Goal: Task Accomplishment & Management: Use online tool/utility

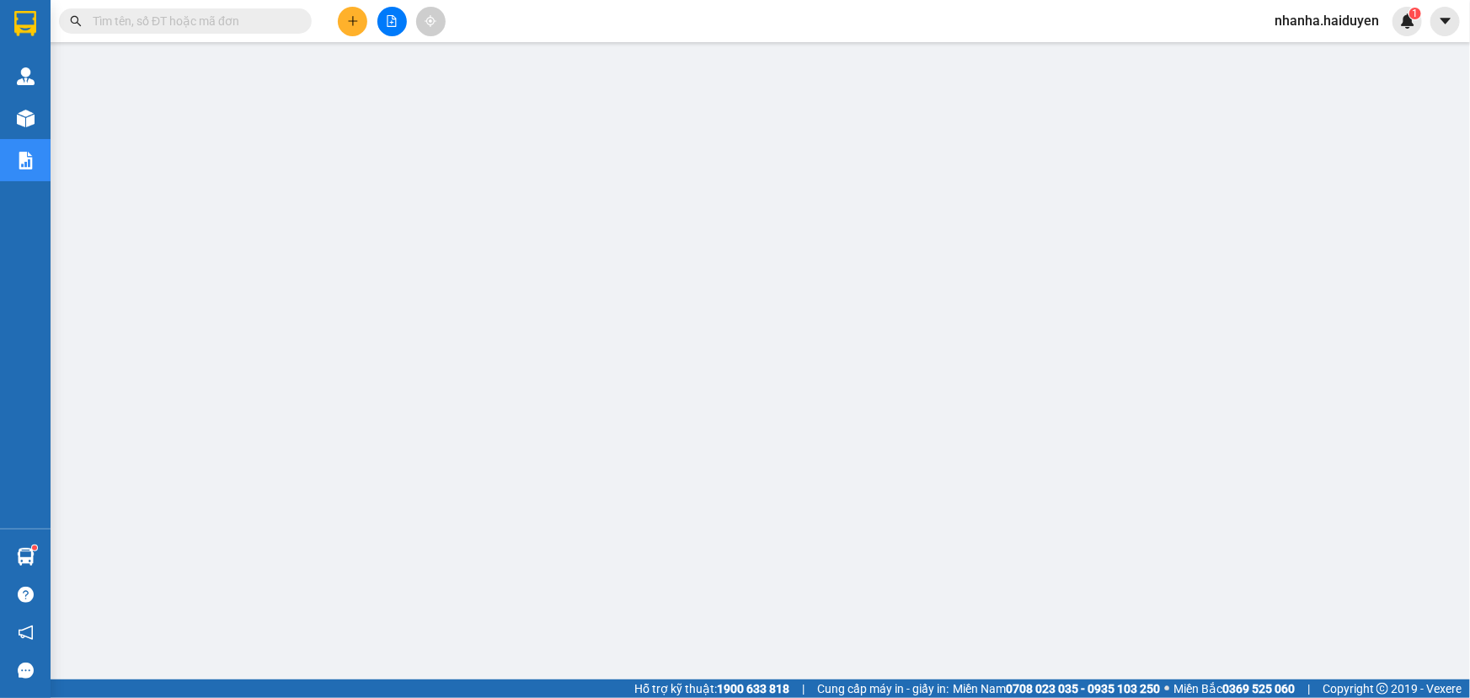
drag, startPoint x: 387, startPoint y: 20, endPoint x: 428, endPoint y: 41, distance: 46.3
click at [388, 20] on icon "file-add" at bounding box center [392, 21] width 12 height 12
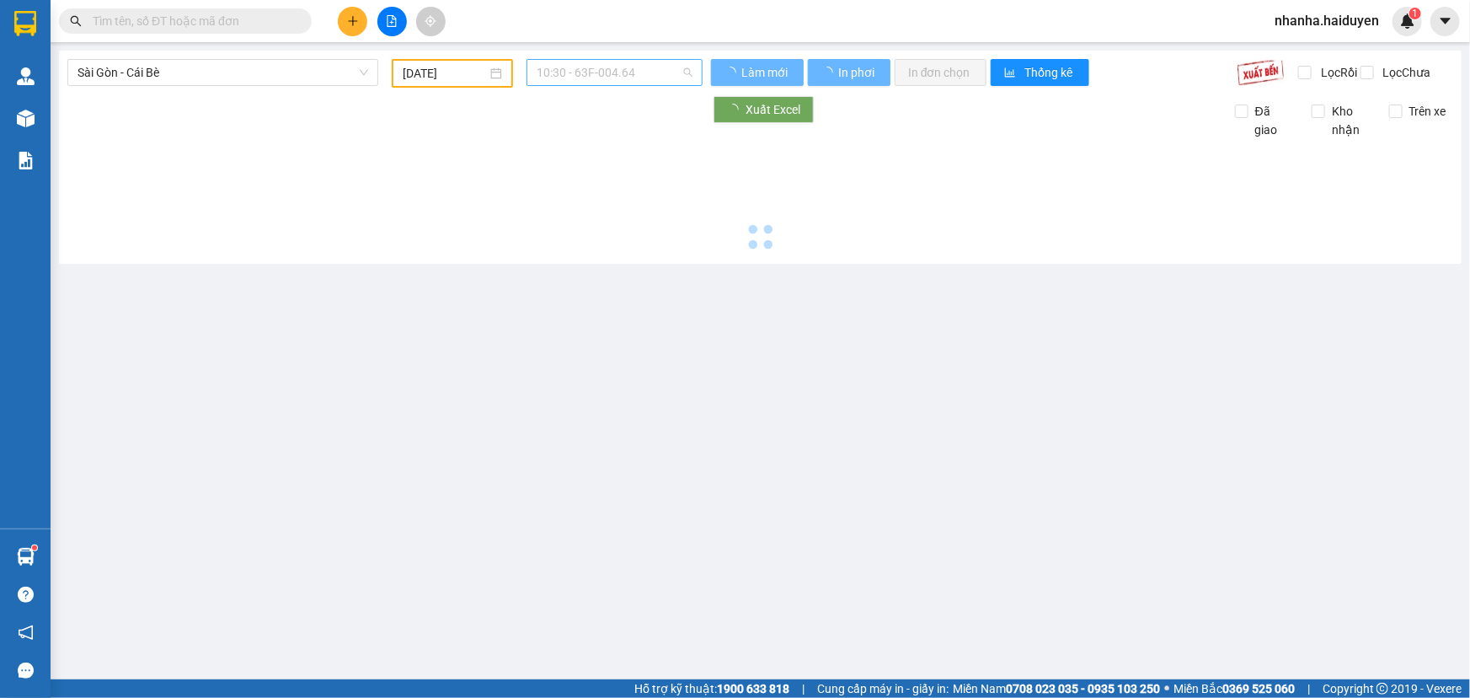
click at [619, 80] on span "10:30 - 63F-004.64" at bounding box center [615, 72] width 156 height 25
type input "[DATE]"
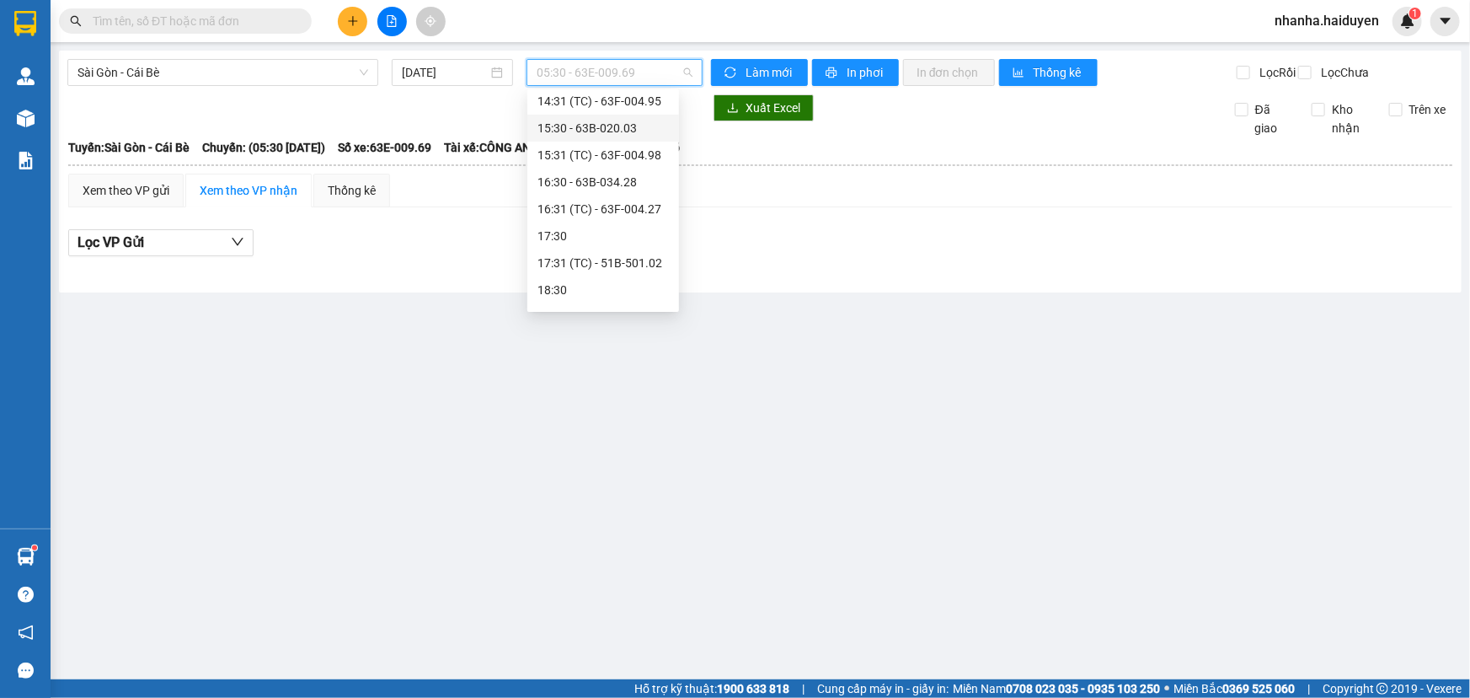
scroll to position [511, 0]
click at [573, 107] on div "15:31 (TC) - 63F-004.98" at bounding box center [602, 107] width 131 height 19
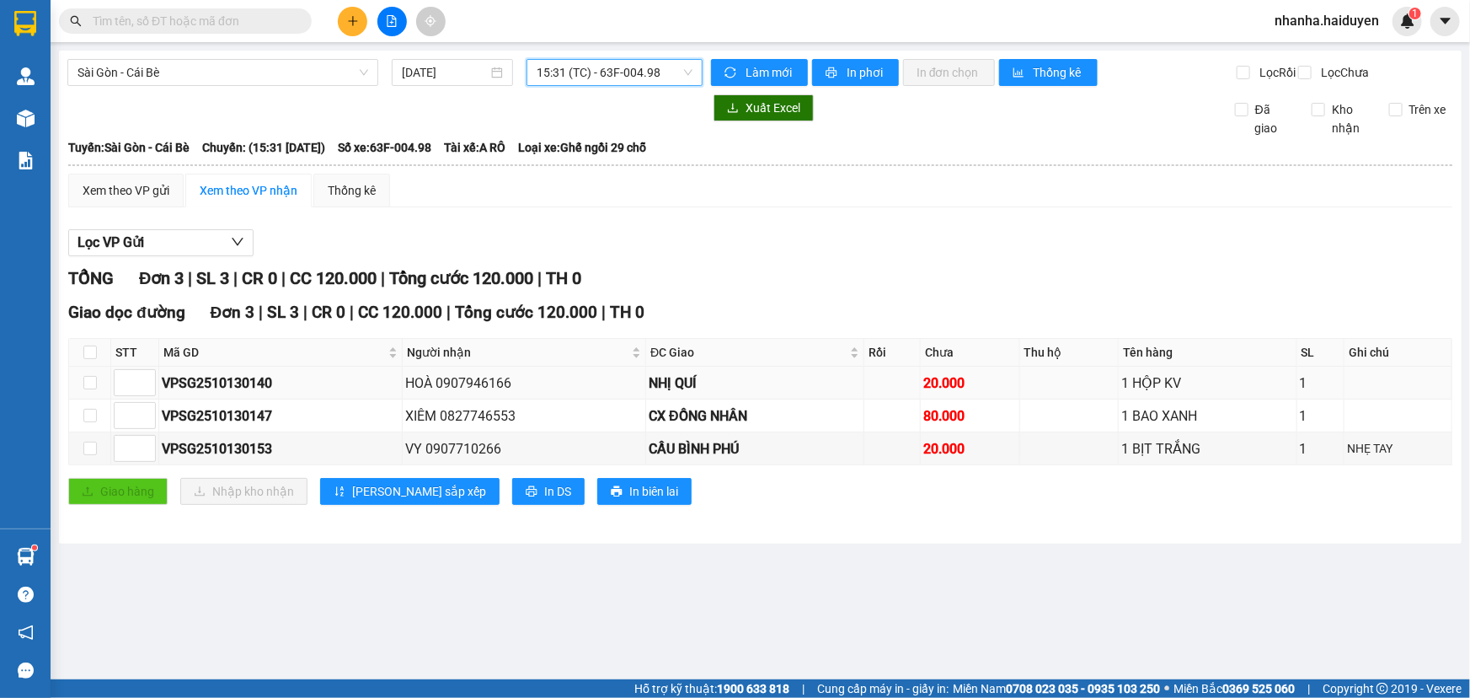
drag, startPoint x: 82, startPoint y: 366, endPoint x: 110, endPoint y: 380, distance: 31.7
click at [83, 366] on th at bounding box center [90, 353] width 42 height 28
drag, startPoint x: 88, startPoint y: 361, endPoint x: 141, endPoint y: 455, distance: 107.5
click at [87, 359] on input "checkbox" at bounding box center [89, 351] width 13 height 13
checkbox input "true"
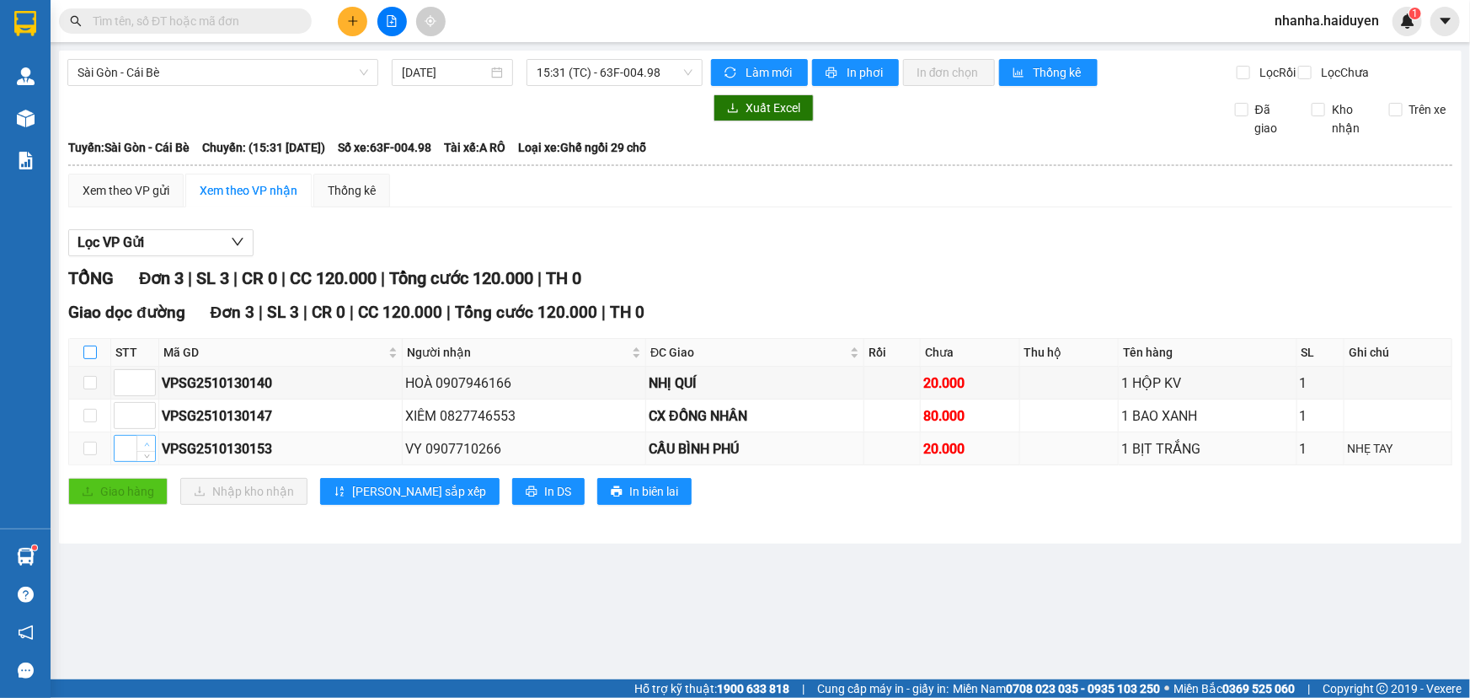
checkbox input "true"
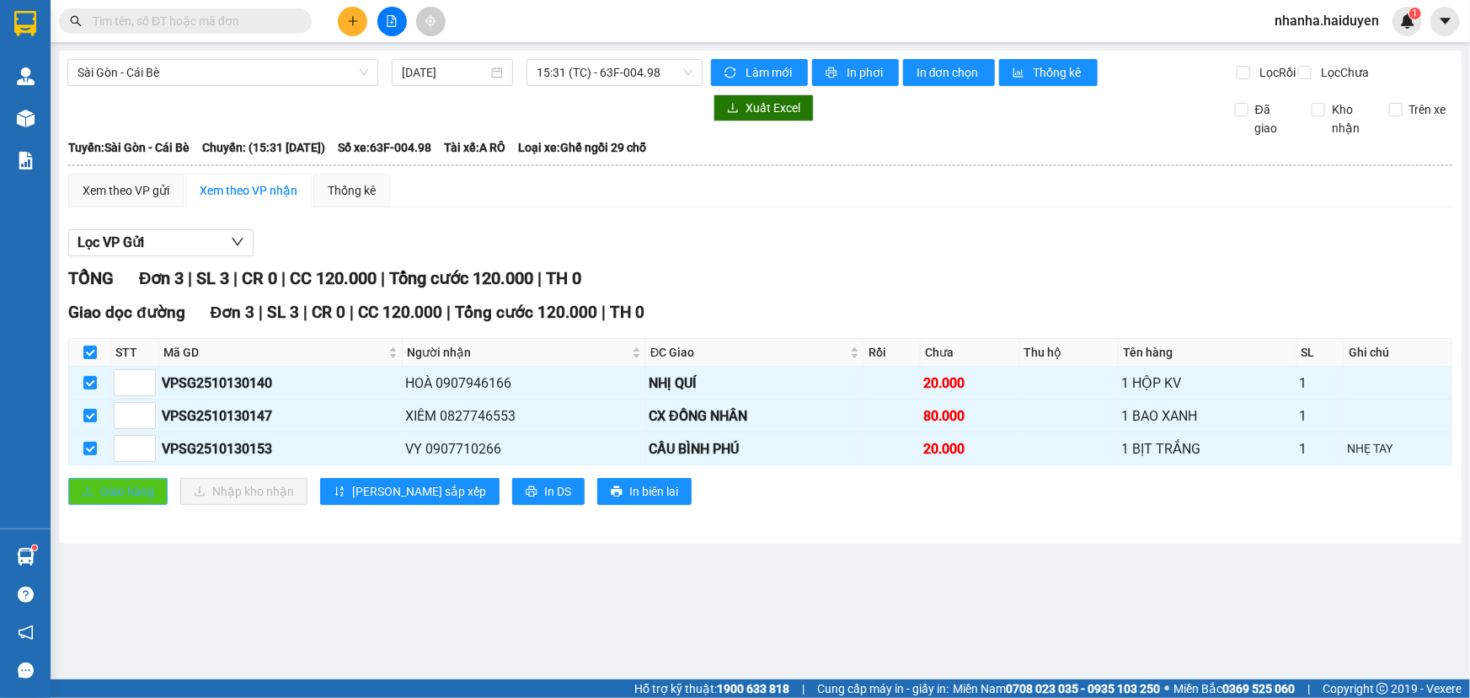
click at [145, 500] on span "Giao hàng" at bounding box center [127, 491] width 54 height 19
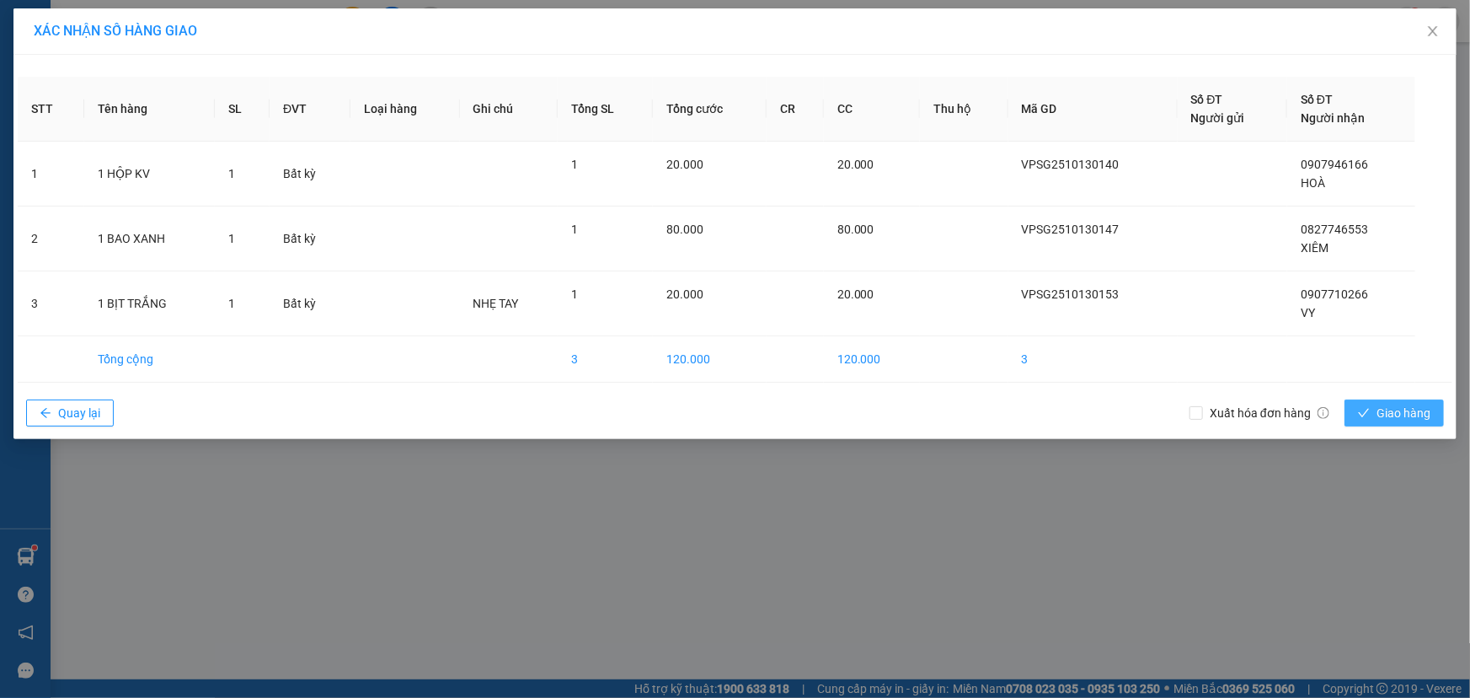
click at [1397, 406] on span "Giao hàng" at bounding box center [1404, 413] width 54 height 19
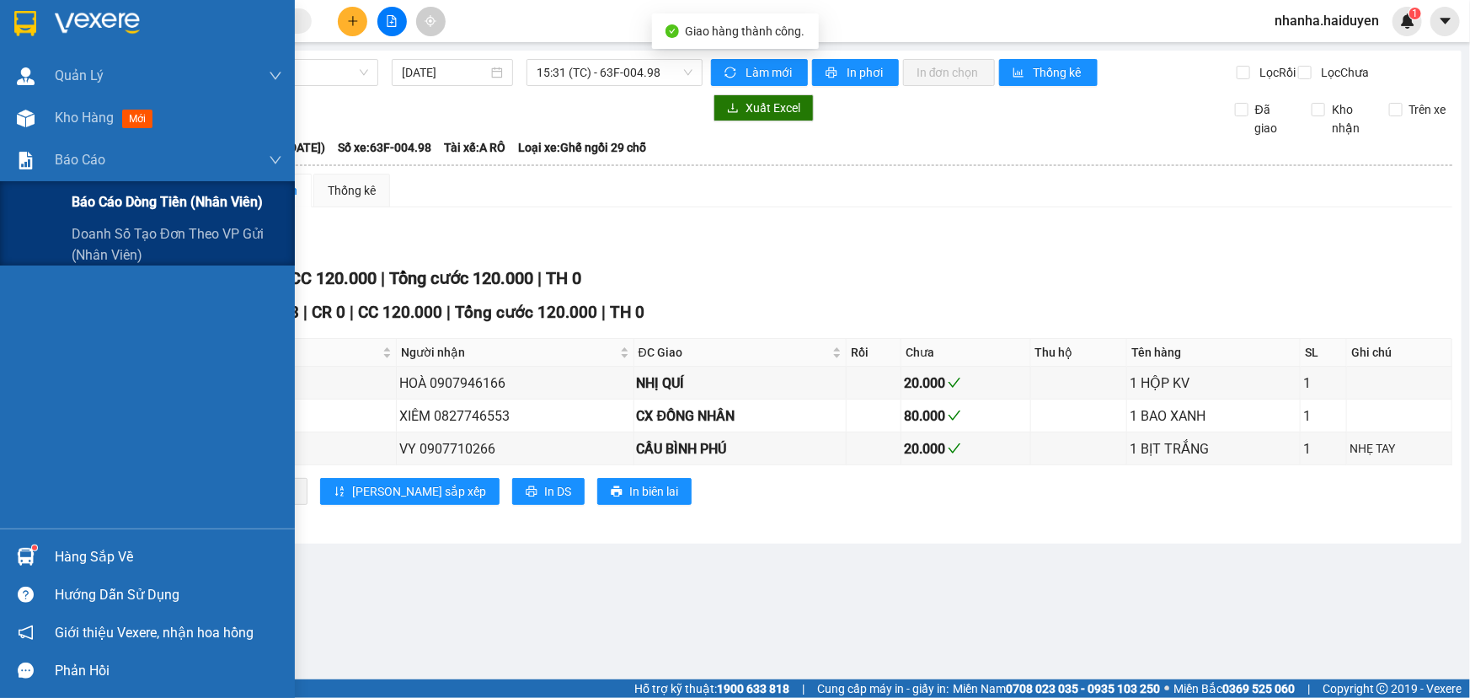
click at [111, 201] on span "Báo cáo dòng tiền (nhân viên)" at bounding box center [167, 201] width 191 height 21
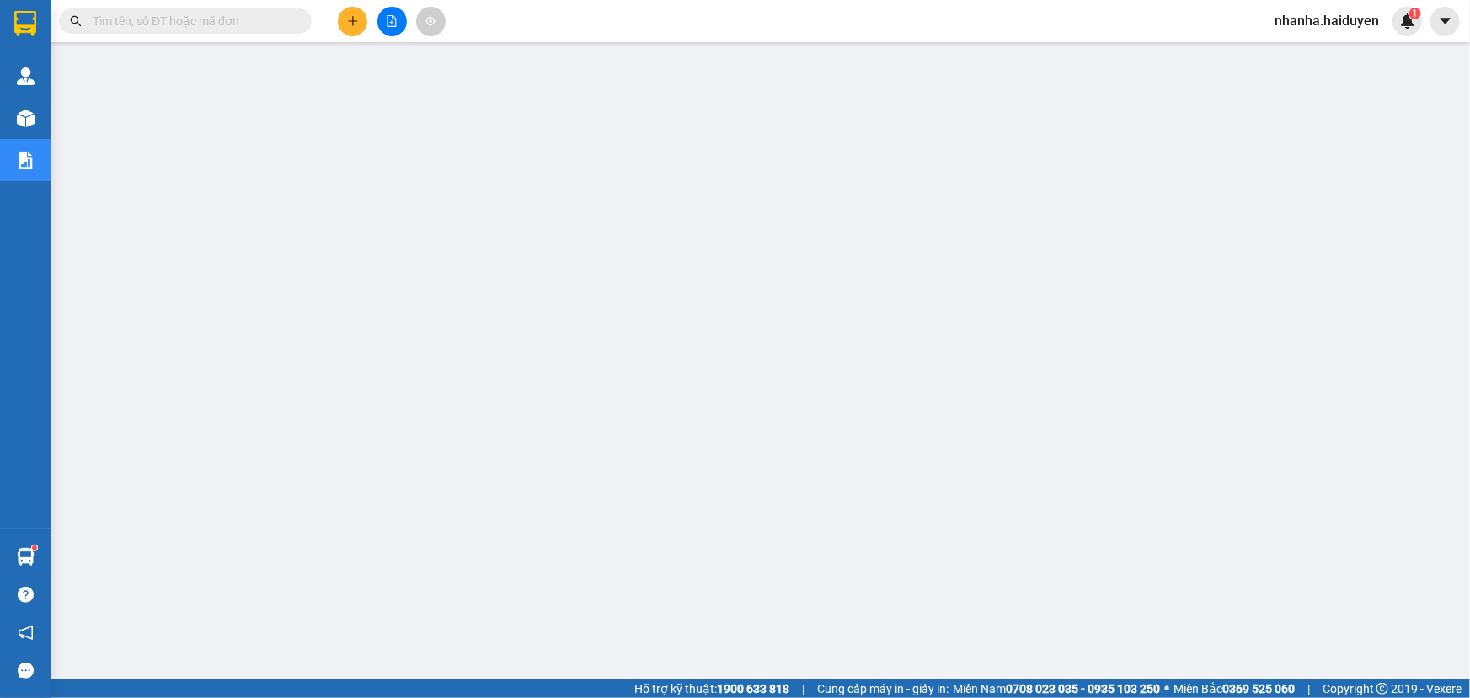
click at [397, 26] on button at bounding box center [391, 21] width 29 height 29
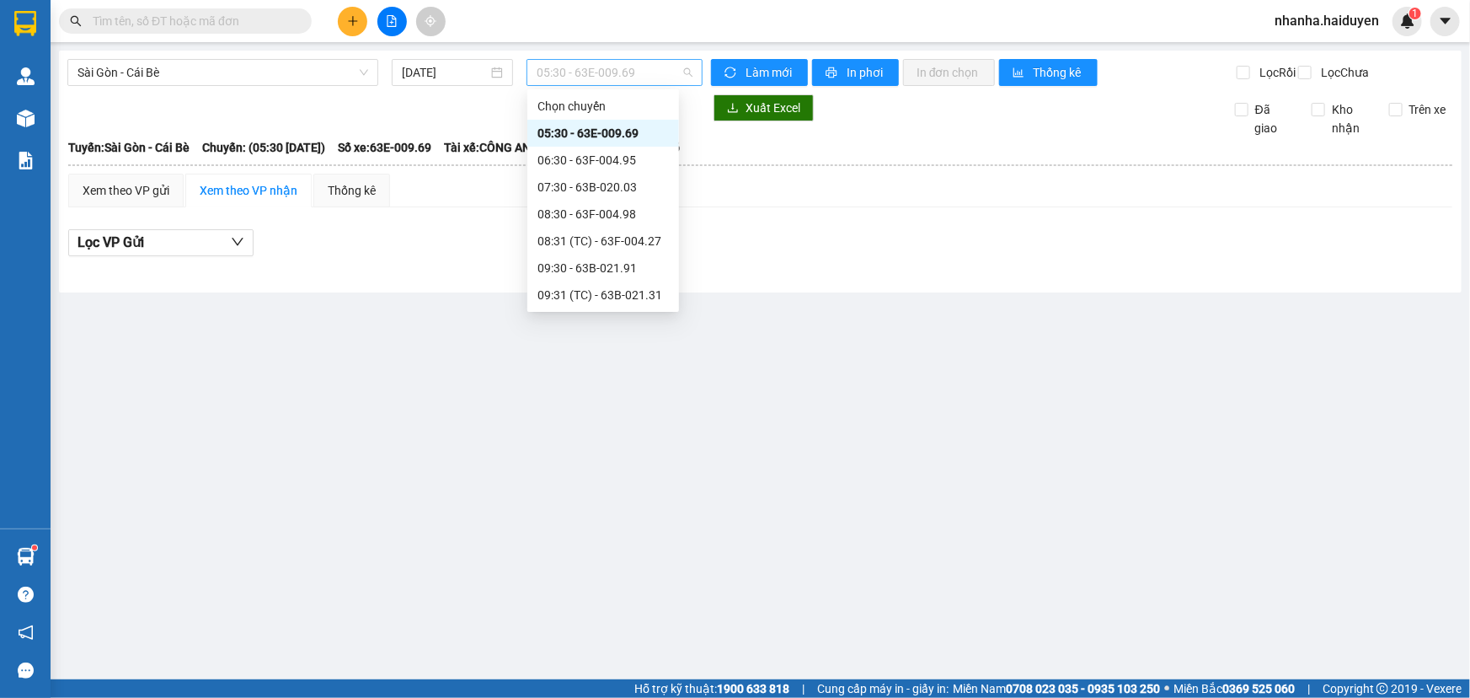
click at [617, 67] on span "05:30 - 63E-009.69" at bounding box center [615, 72] width 156 height 25
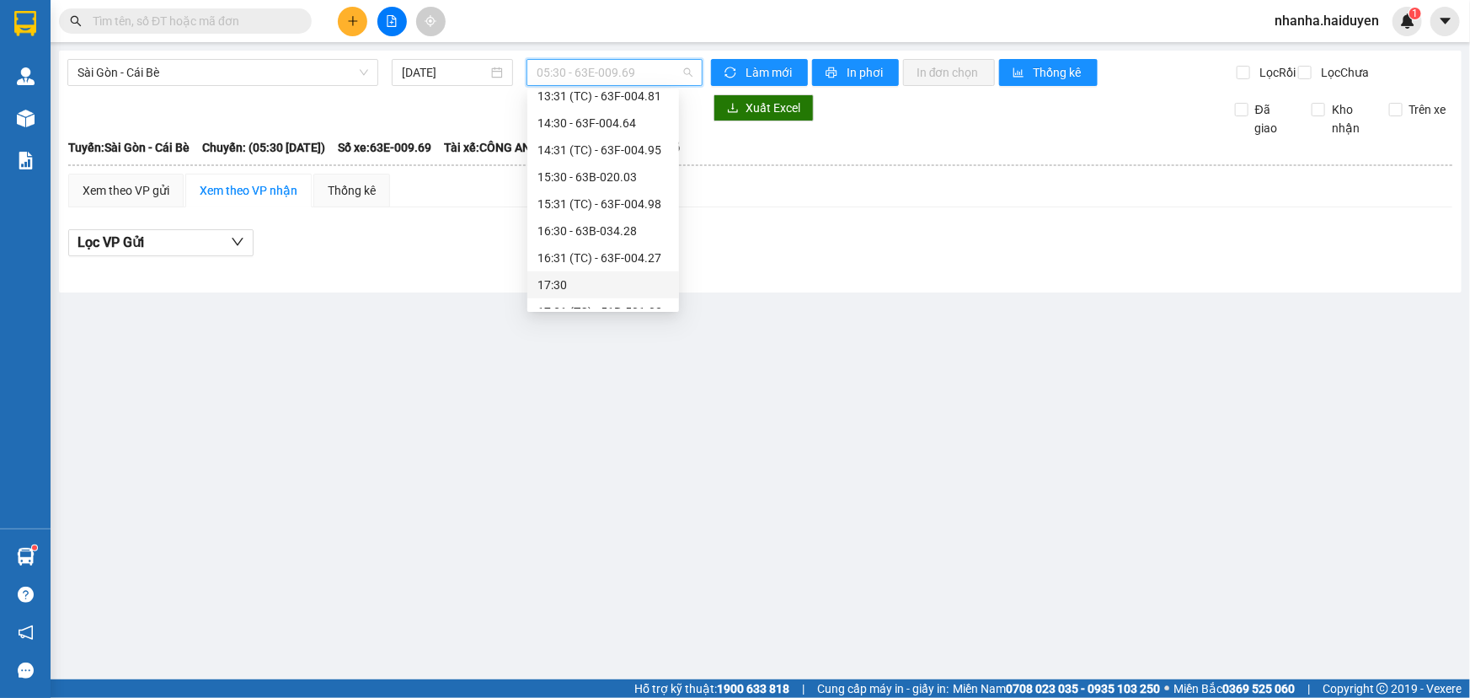
scroll to position [431, 0]
click at [560, 163] on div "15:30 - 63B-020.03" at bounding box center [602, 160] width 131 height 19
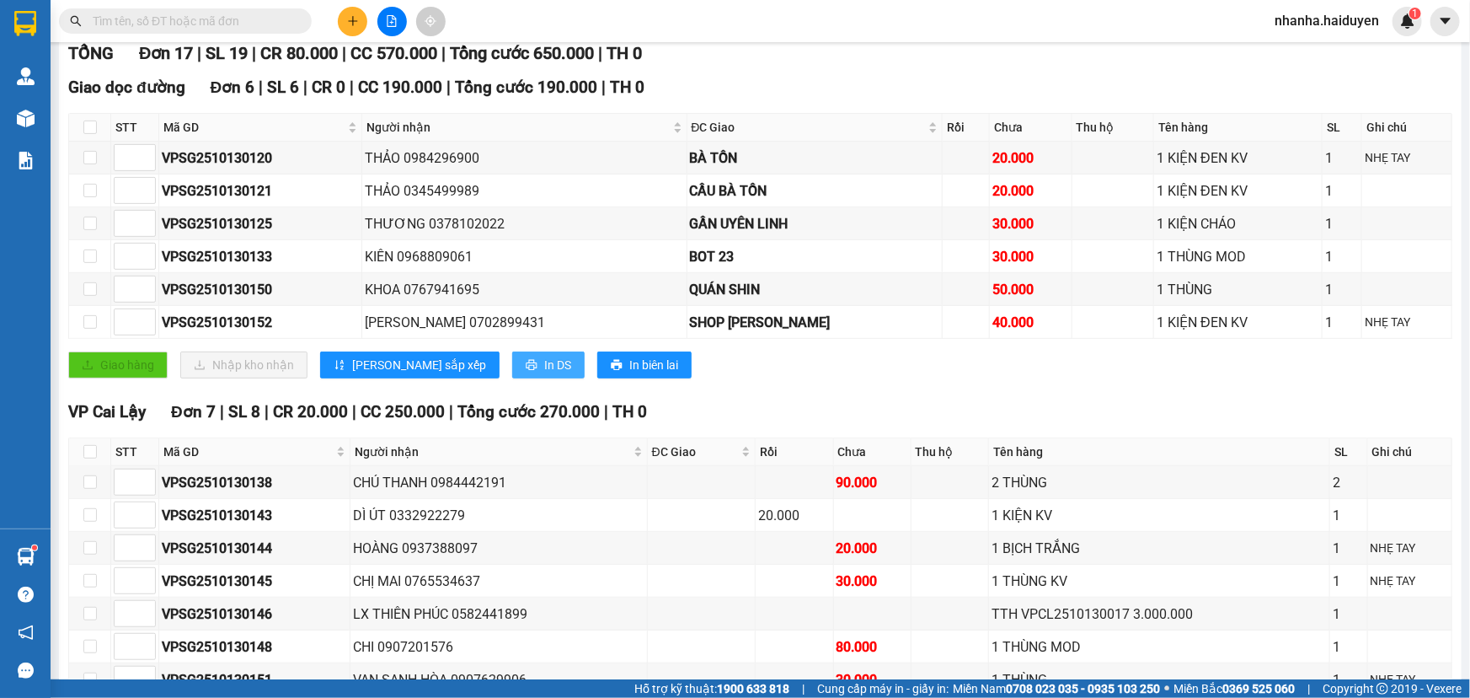
scroll to position [254, 0]
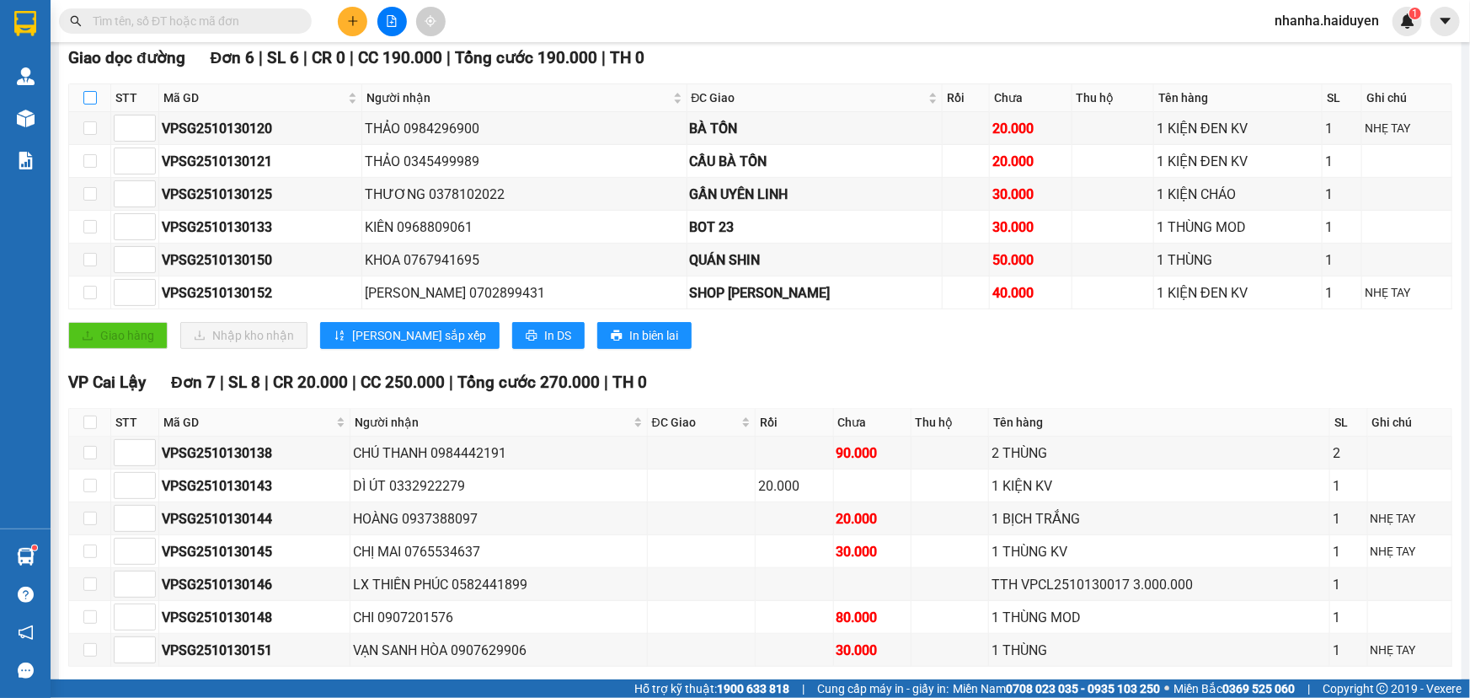
click at [83, 104] on input "checkbox" at bounding box center [89, 97] width 13 height 13
checkbox input "true"
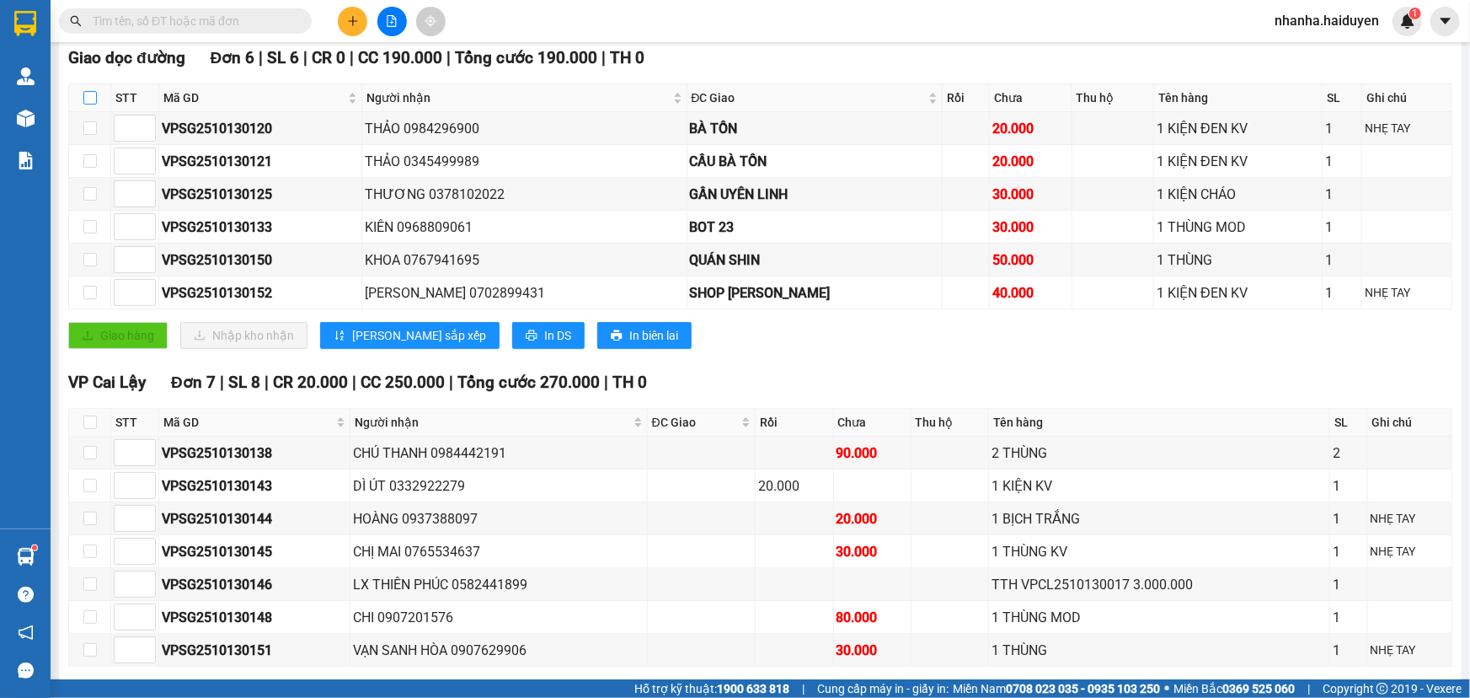
checkbox input "true"
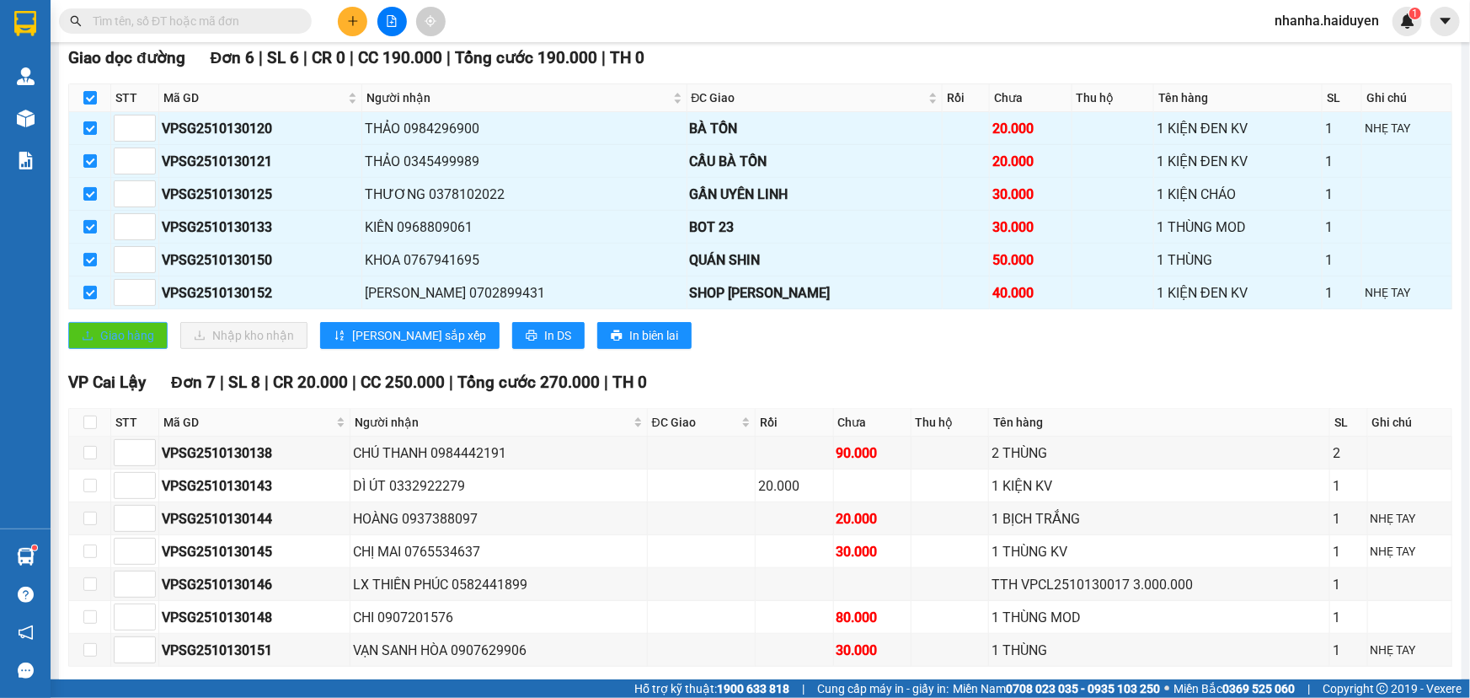
click at [159, 349] on button "Giao hàng" at bounding box center [117, 335] width 99 height 27
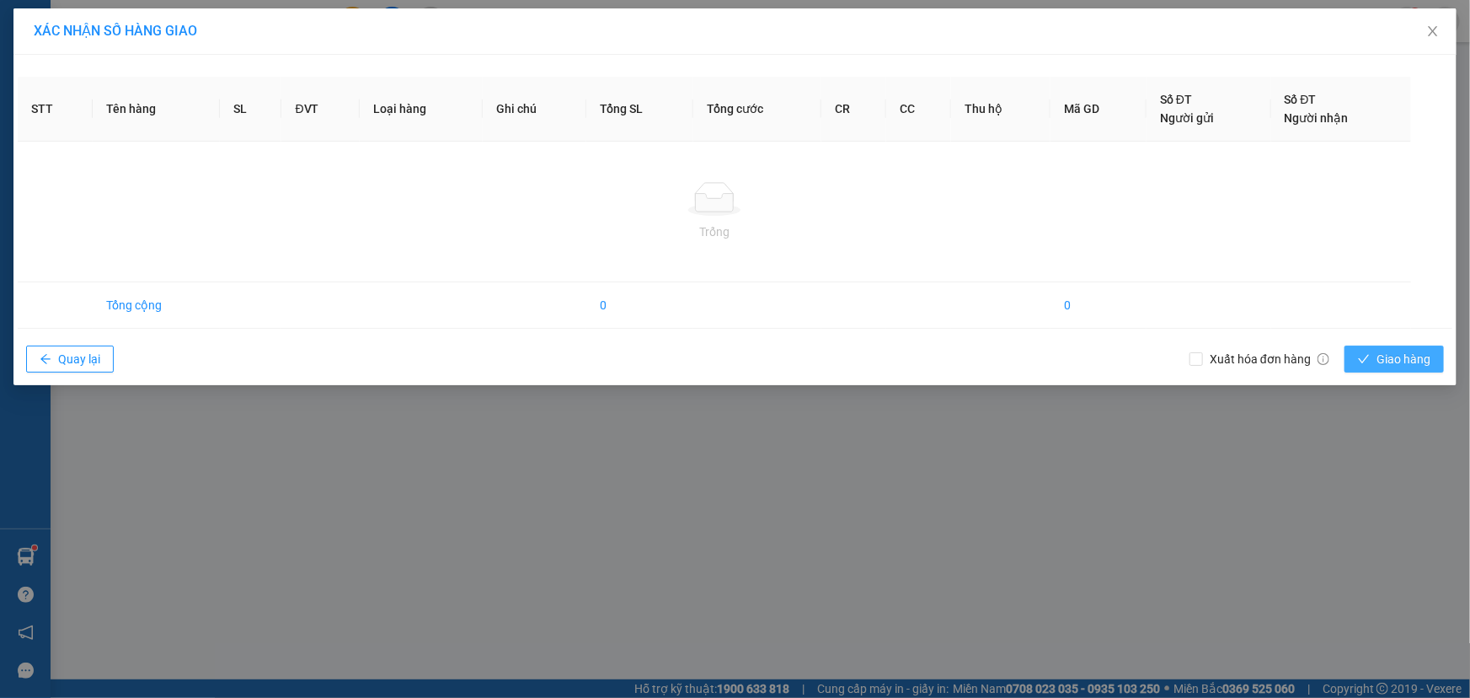
click at [1386, 361] on span "Giao hàng" at bounding box center [1404, 359] width 54 height 19
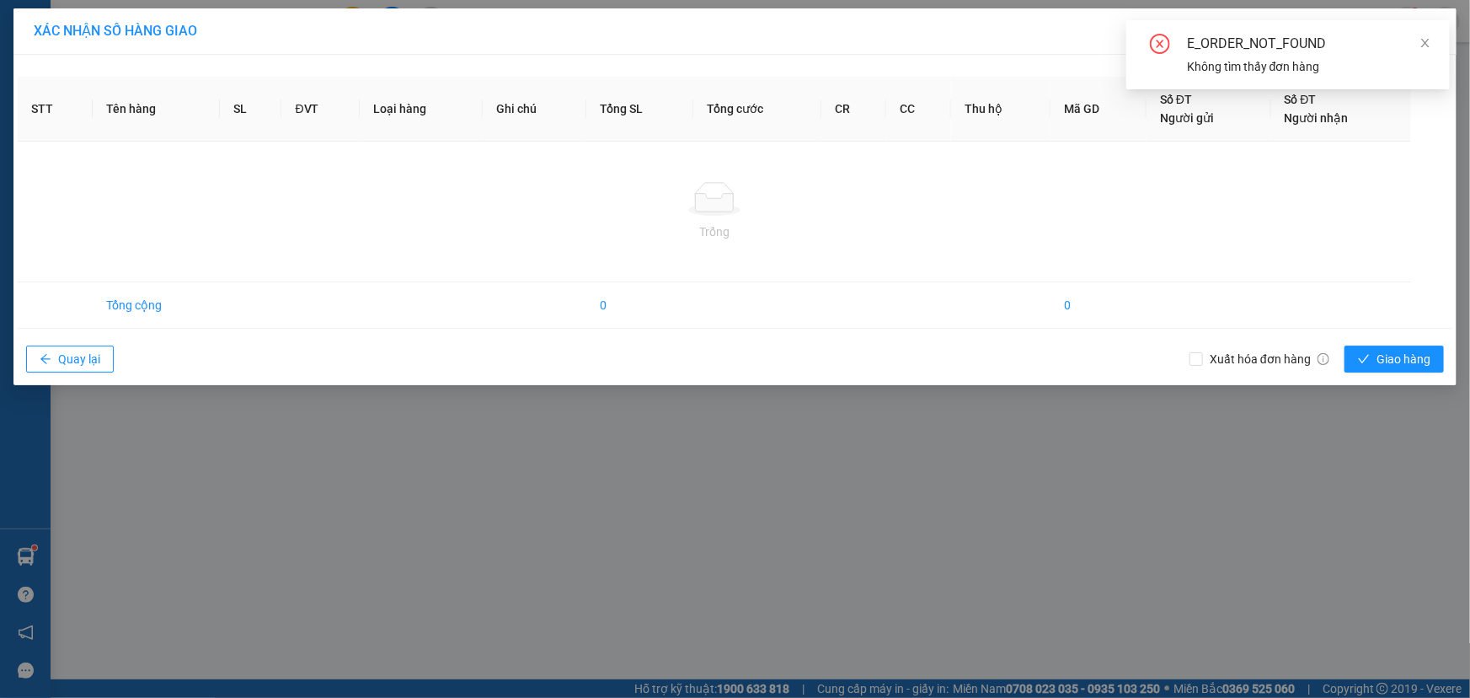
click at [1432, 41] on div "E_ORDER_NOT_FOUND Không tìm thấy đơn hàng" at bounding box center [1287, 54] width 323 height 69
